Goal: Information Seeking & Learning: Learn about a topic

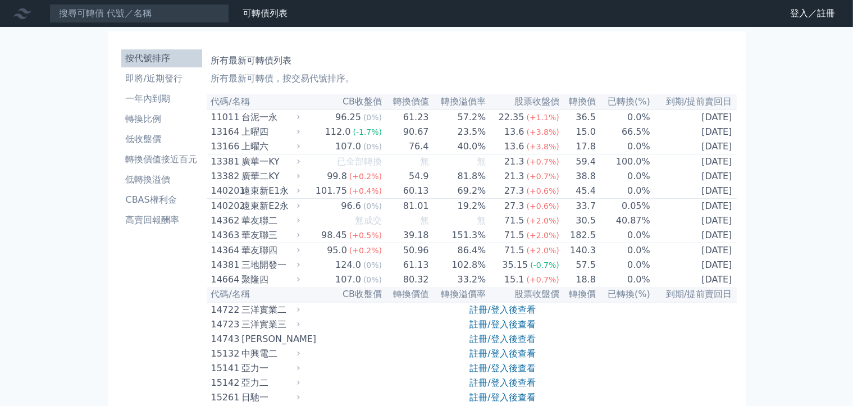
click at [130, 52] on li "按代號排序" at bounding box center [161, 58] width 81 height 13
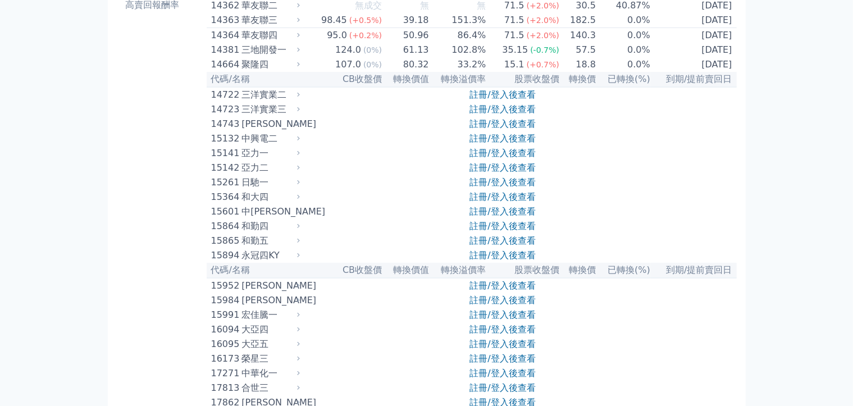
scroll to position [281, 0]
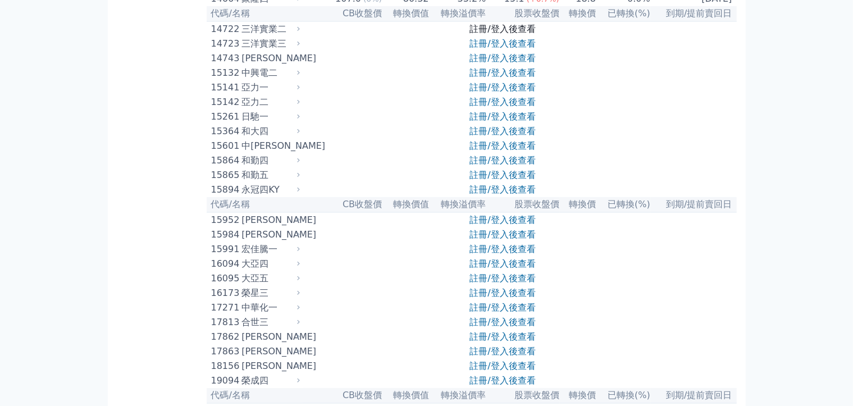
click at [479, 34] on link "註冊/登入後查看" at bounding box center [502, 29] width 66 height 11
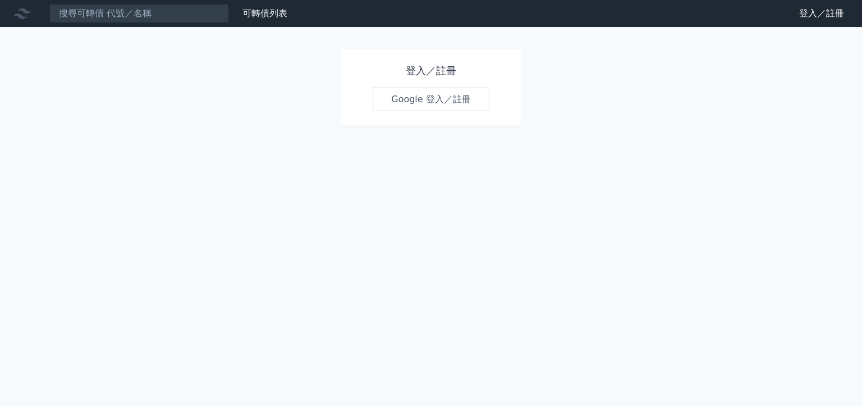
click at [438, 99] on link "Google 登入／註冊" at bounding box center [431, 100] width 117 height 24
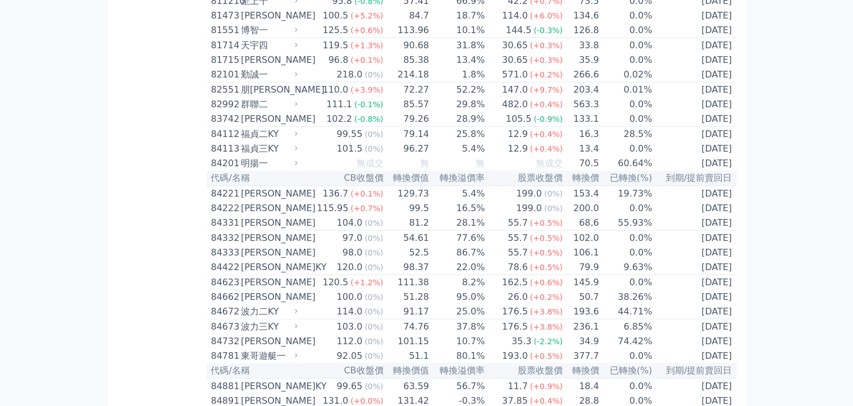
scroll to position [5961, 0]
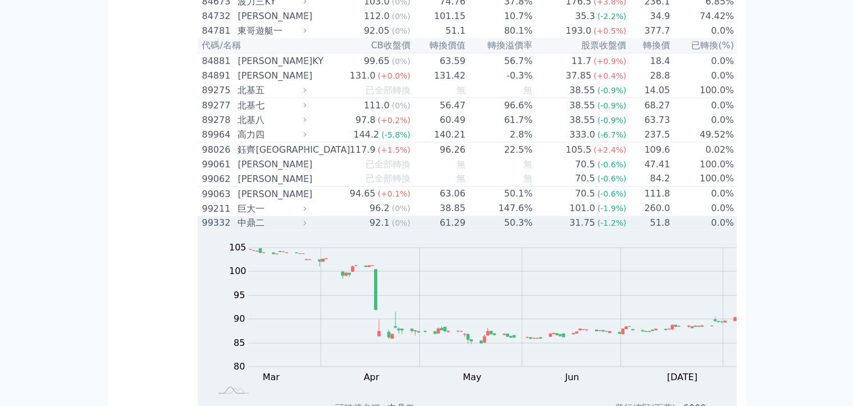
scroll to position [6242, 0]
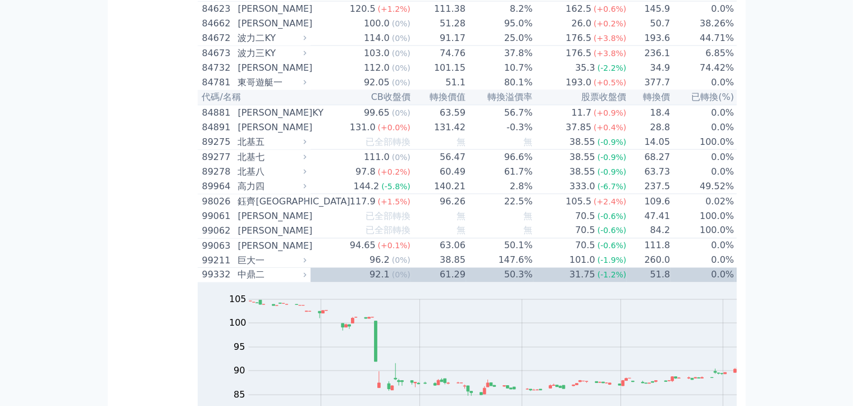
scroll to position [6186, 0]
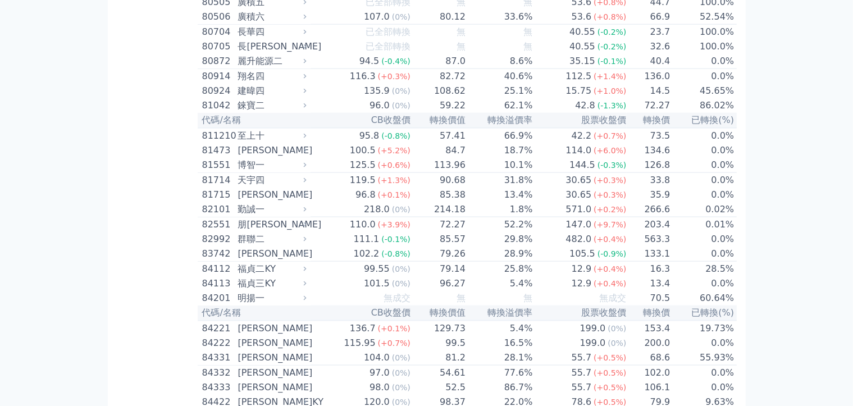
scroll to position [5737, 0]
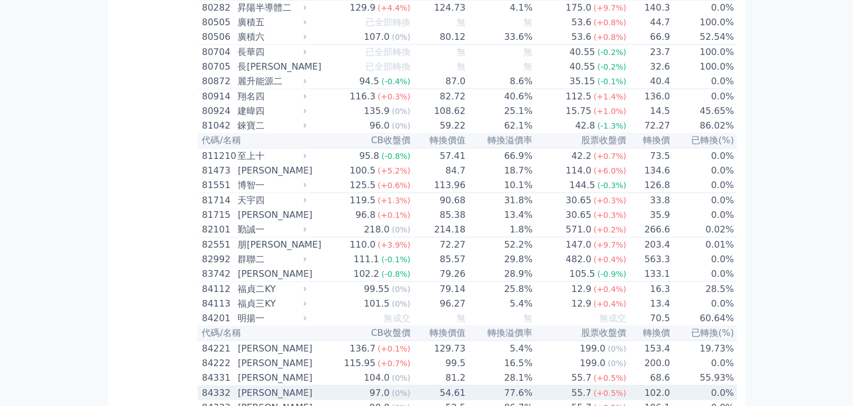
click at [734, 386] on td "[DATE]" at bounding box center [784, 393] width 100 height 15
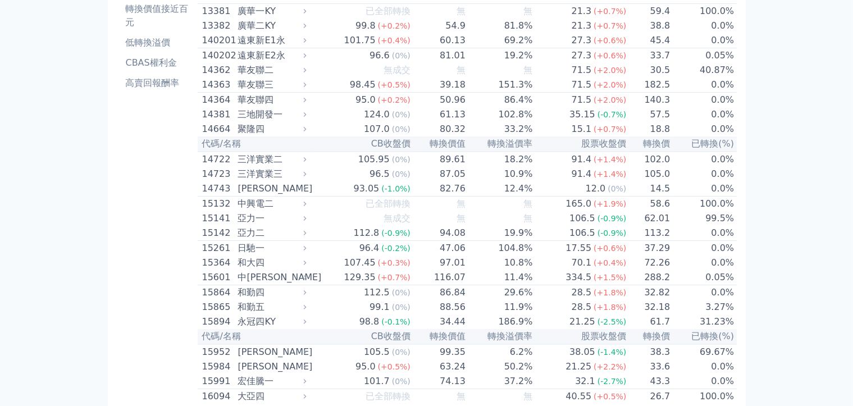
scroll to position [0, 0]
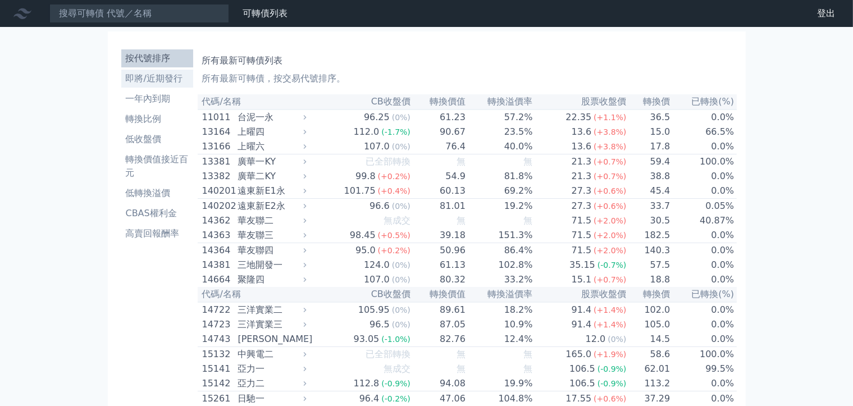
click at [138, 72] on li "即將/近期發行" at bounding box center [157, 78] width 72 height 13
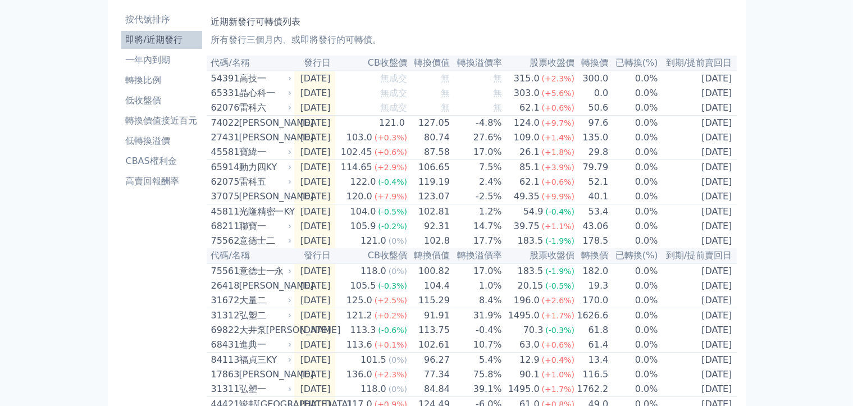
scroll to position [112, 0]
